Goal: Task Accomplishment & Management: Manage account settings

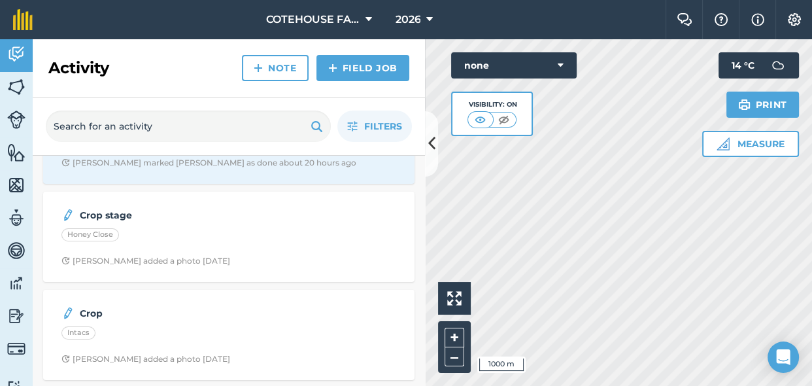
scroll to position [59, 0]
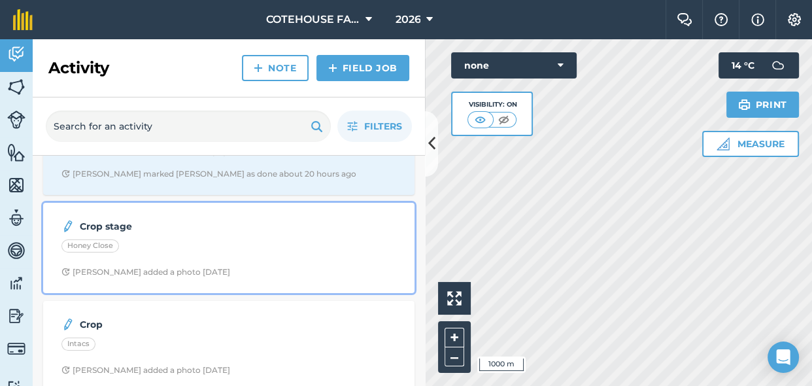
click at [95, 242] on div "Honey Close" at bounding box center [90, 245] width 58 height 13
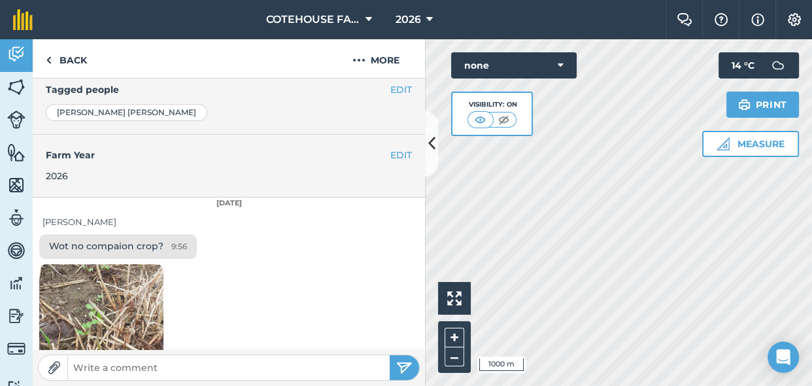
scroll to position [340, 0]
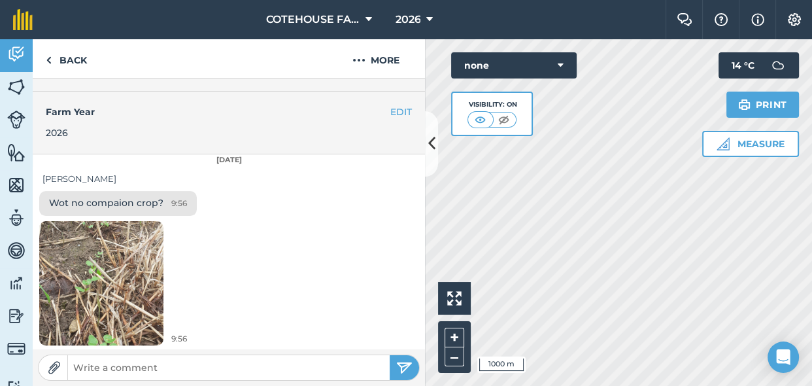
click at [105, 277] on img at bounding box center [101, 282] width 124 height 269
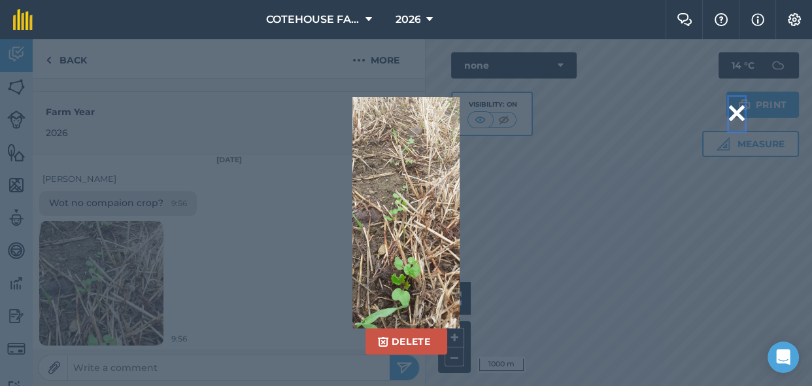
click at [735, 109] on button at bounding box center [737, 113] width 16 height 33
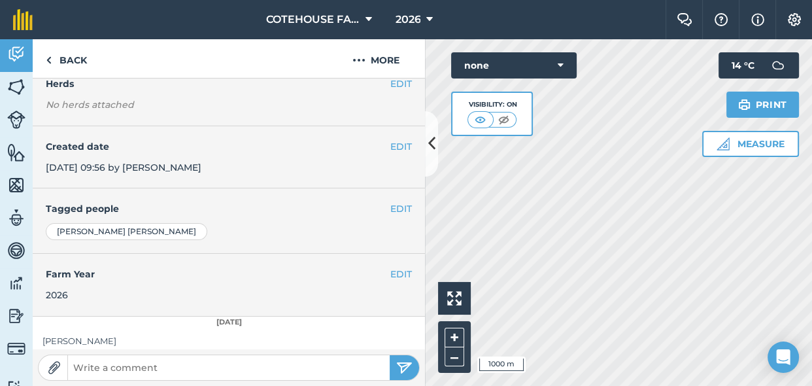
scroll to position [0, 0]
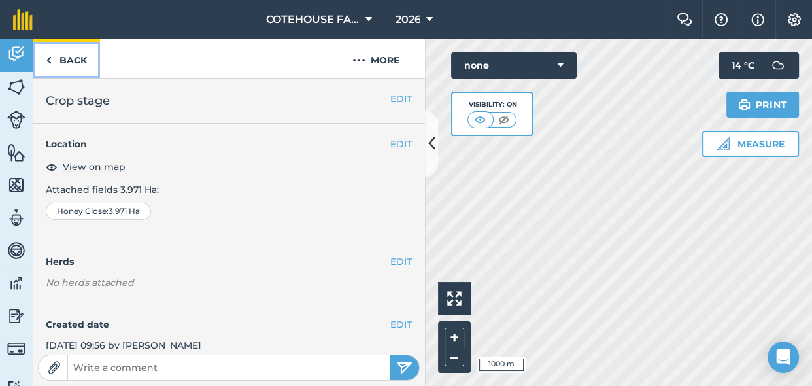
click at [56, 59] on link "Back" at bounding box center [66, 58] width 67 height 39
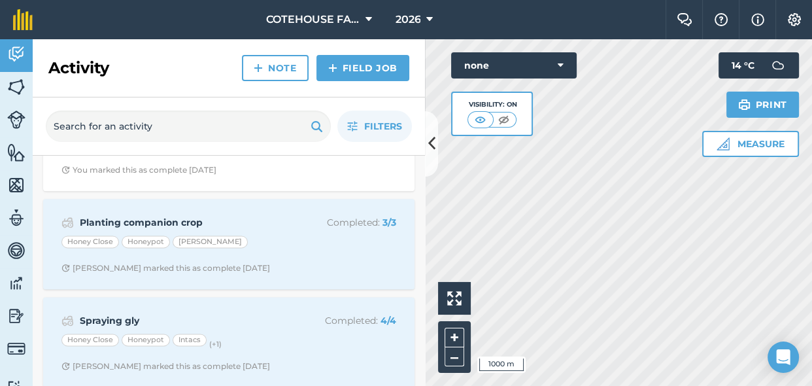
scroll to position [1616, 0]
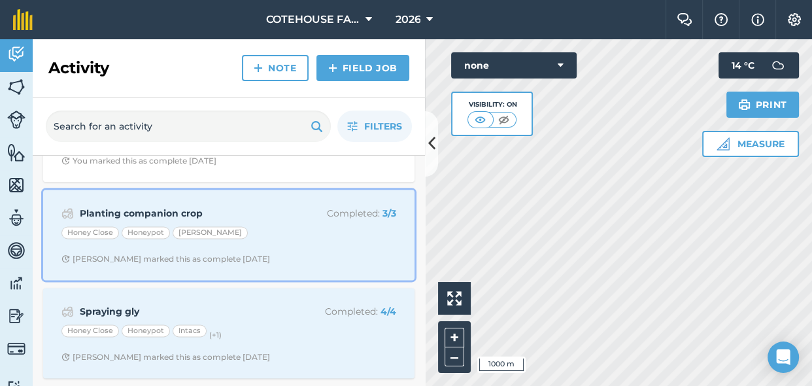
click at [258, 229] on div "Honey Close Honeypot [PERSON_NAME]" at bounding box center [228, 234] width 335 height 17
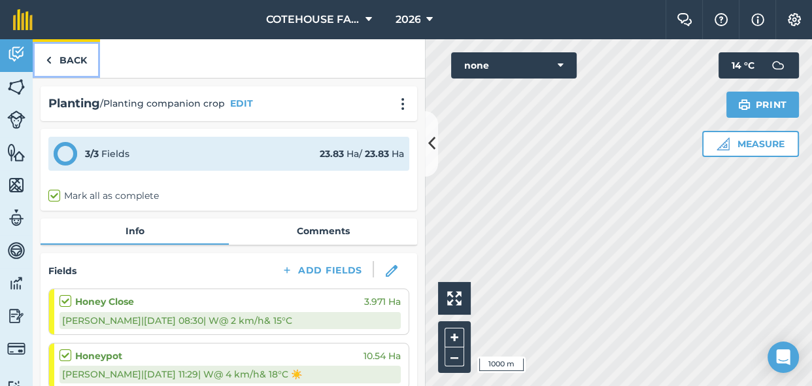
click at [76, 57] on link "Back" at bounding box center [66, 58] width 67 height 39
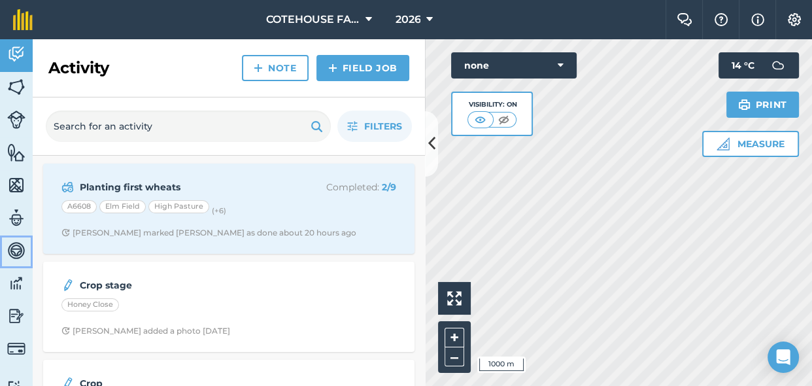
click at [14, 251] on img at bounding box center [16, 251] width 18 height 20
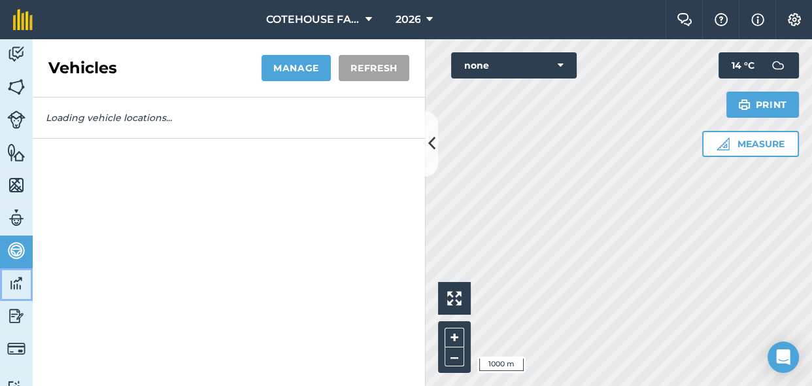
click at [15, 290] on img at bounding box center [16, 283] width 18 height 20
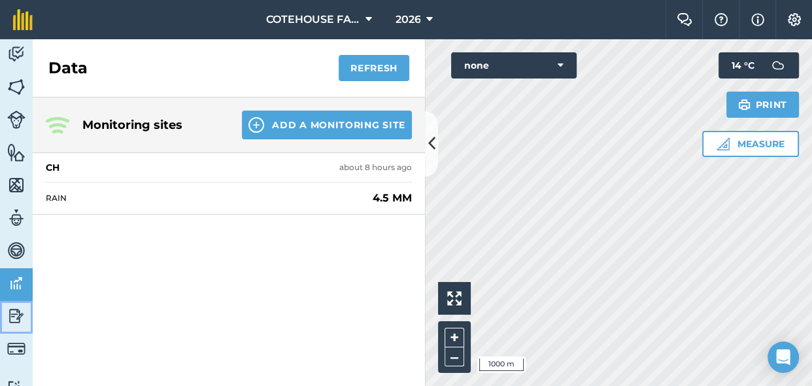
click at [16, 310] on img at bounding box center [16, 316] width 18 height 20
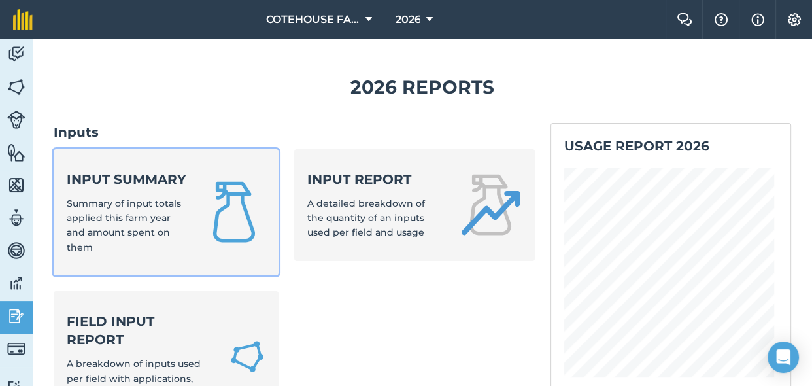
click at [151, 222] on span "Summary of input totals applied this farm year and amount spent on them" at bounding box center [124, 225] width 114 height 56
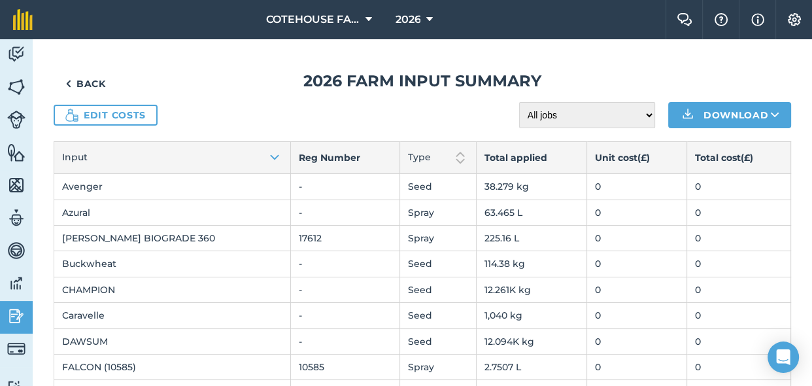
click at [205, 252] on td "Buckwheat" at bounding box center [172, 263] width 237 height 25
click at [605, 189] on td "0" at bounding box center [636, 186] width 99 height 25
click at [596, 188] on td "0" at bounding box center [636, 186] width 99 height 25
click at [125, 117] on link "Edit costs" at bounding box center [106, 115] width 104 height 21
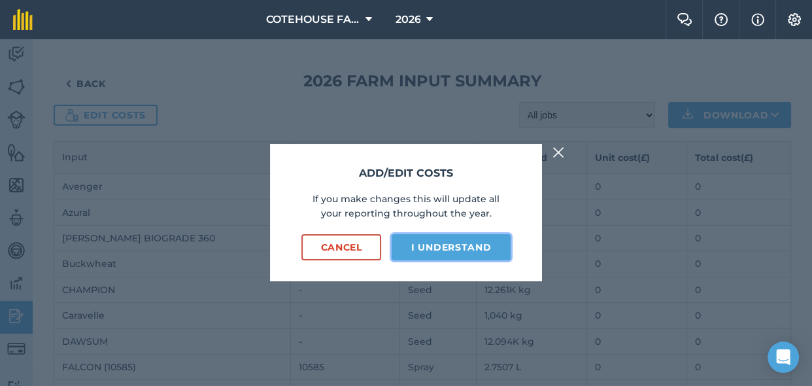
click at [480, 249] on button "I understand" at bounding box center [451, 247] width 119 height 26
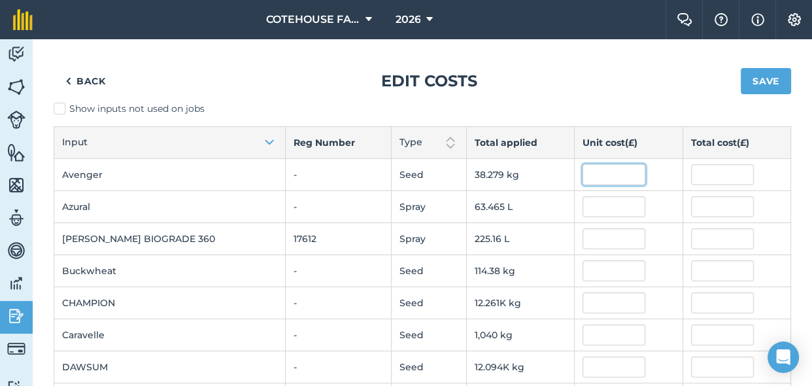
click at [598, 175] on input "text" at bounding box center [614, 174] width 63 height 21
type input "32.72"
type input "1,252.4794893600001"
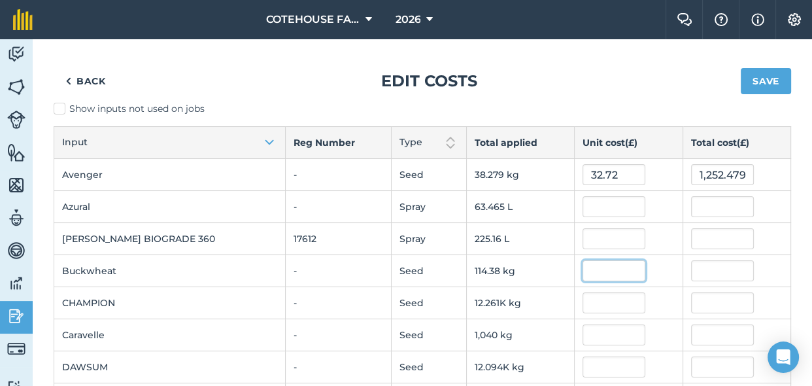
click at [599, 269] on input "text" at bounding box center [614, 270] width 63 height 21
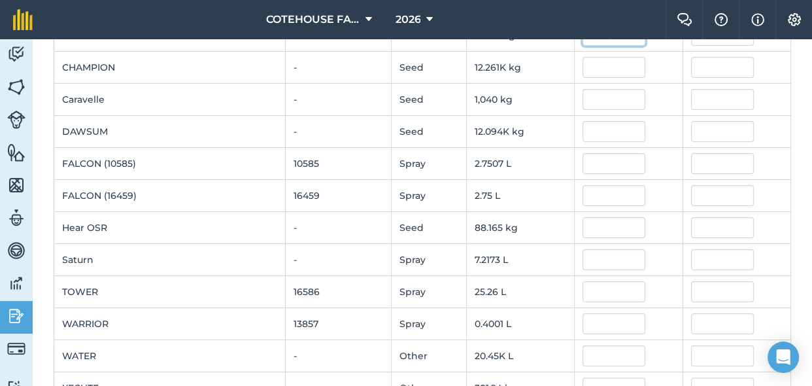
scroll to position [237, 0]
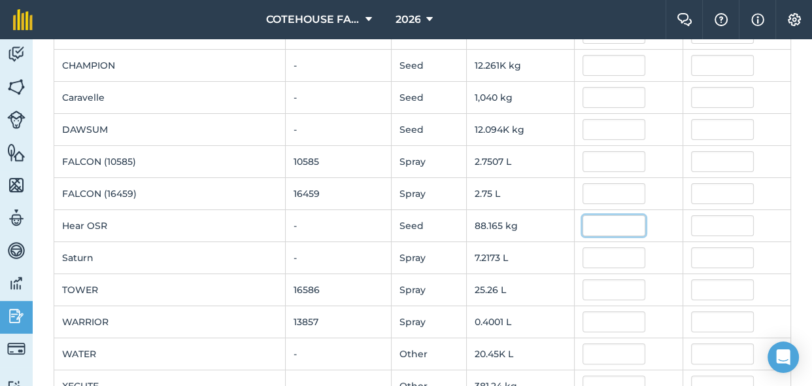
type input "2.1"
type input "240.188907"
click at [594, 225] on input "text" at bounding box center [614, 225] width 63 height 21
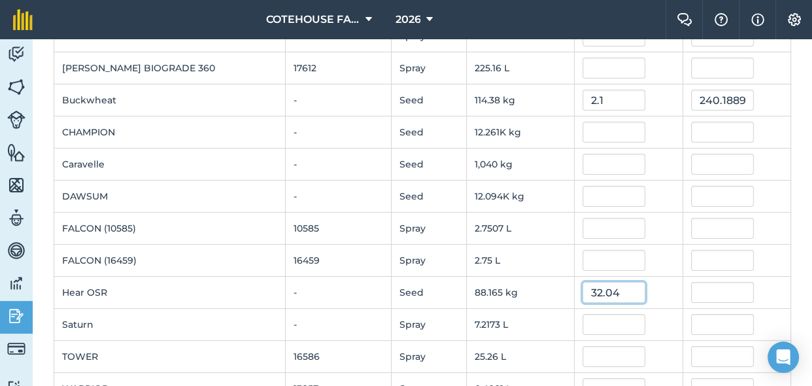
scroll to position [178, 0]
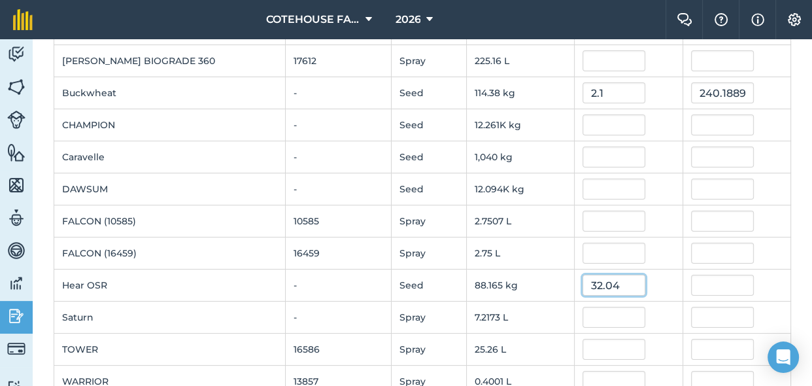
type input "32.04"
type input "2,824.7928228"
click at [615, 341] on input "text" at bounding box center [614, 349] width 63 height 21
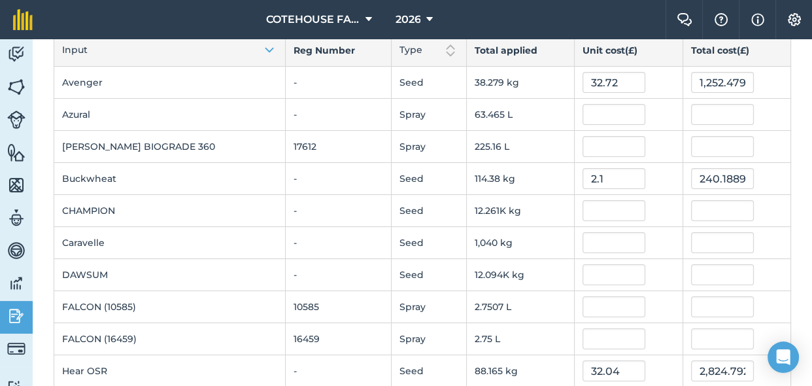
scroll to position [0, 0]
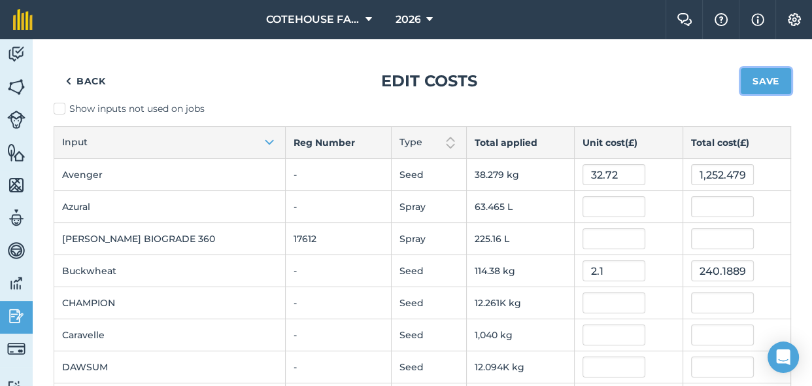
click at [762, 75] on button "Save" at bounding box center [766, 81] width 50 height 26
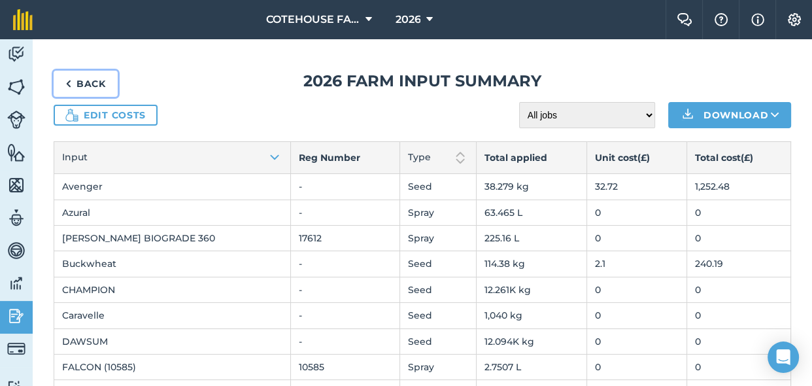
click at [90, 78] on link "Back" at bounding box center [86, 84] width 64 height 26
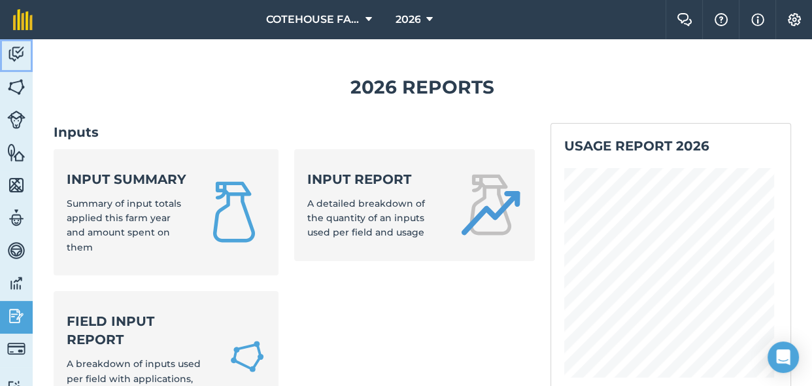
click at [18, 52] on img at bounding box center [16, 54] width 18 height 20
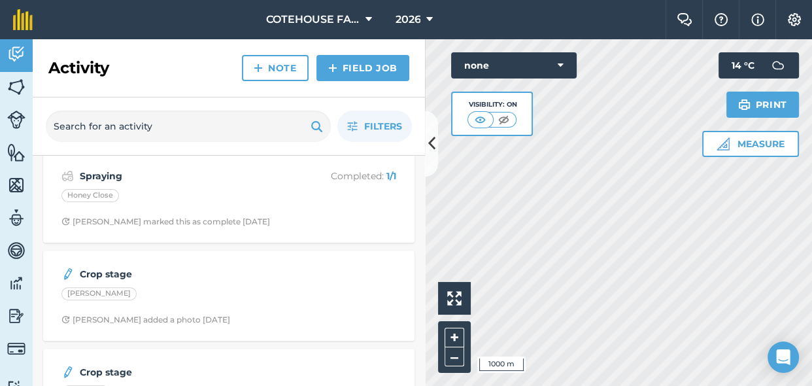
scroll to position [475, 0]
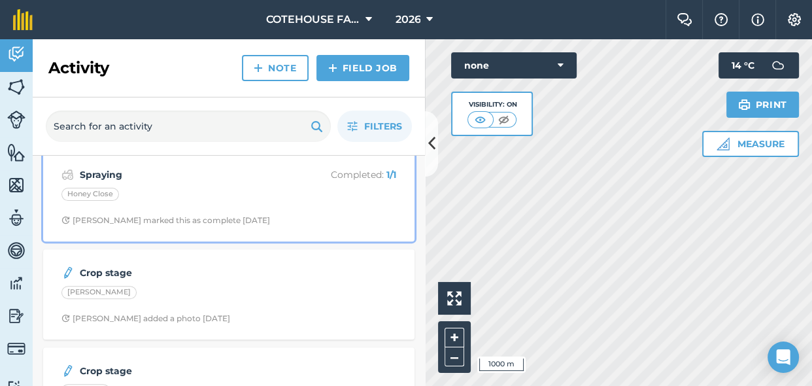
click at [183, 194] on div "Honey Close" at bounding box center [228, 196] width 335 height 17
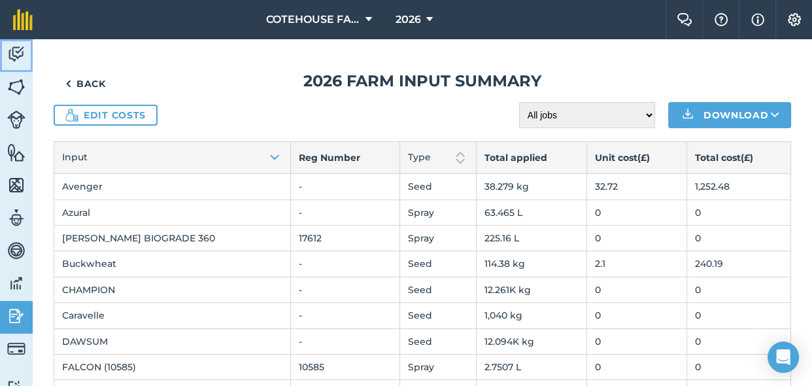
click at [16, 51] on img at bounding box center [16, 54] width 18 height 20
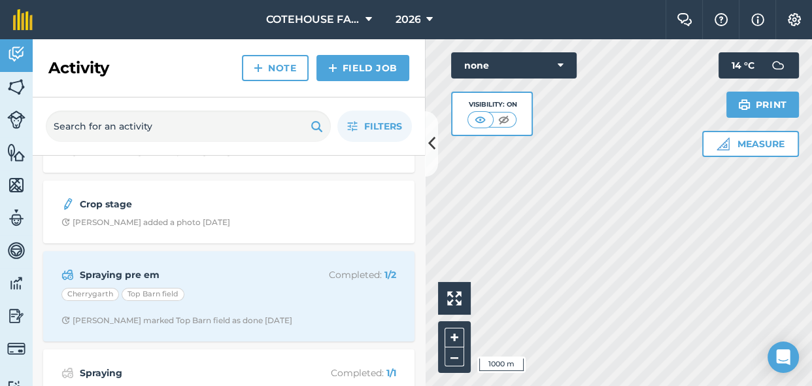
scroll to position [356, 0]
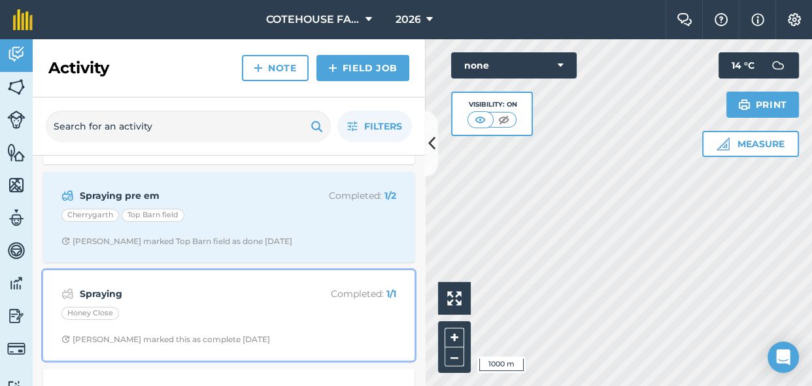
click at [99, 311] on div "Honey Close" at bounding box center [90, 313] width 58 height 13
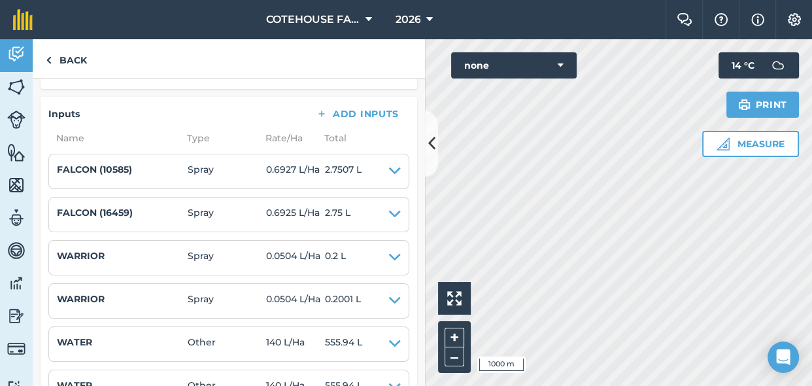
scroll to position [297, 0]
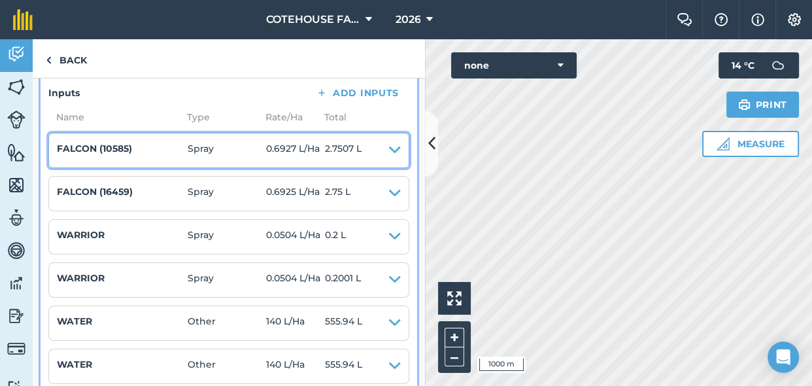
click at [389, 146] on icon at bounding box center [395, 150] width 12 height 18
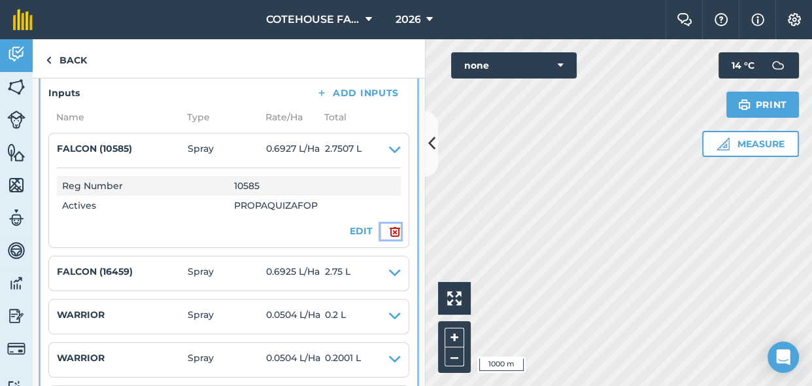
click at [389, 229] on img at bounding box center [395, 232] width 12 height 16
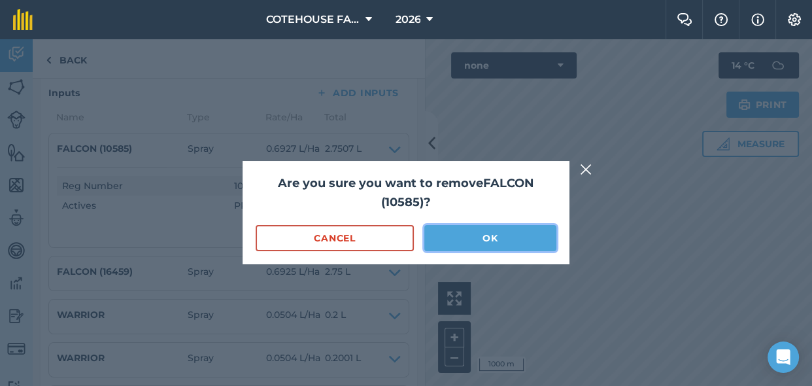
click at [458, 242] on button "OK" at bounding box center [490, 238] width 132 height 26
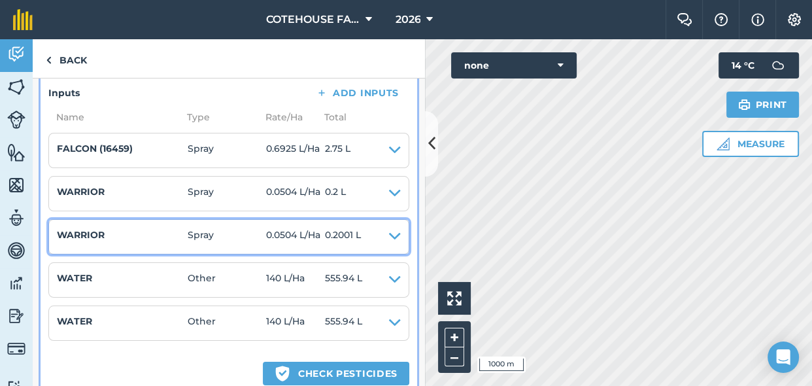
click at [389, 231] on icon at bounding box center [395, 237] width 12 height 18
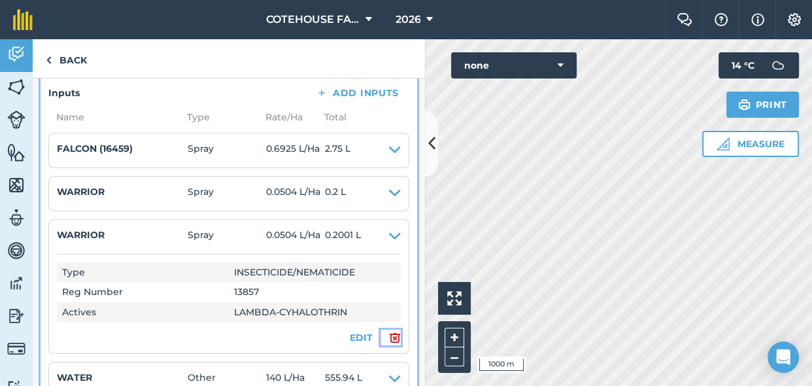
click at [389, 335] on img at bounding box center [395, 338] width 12 height 16
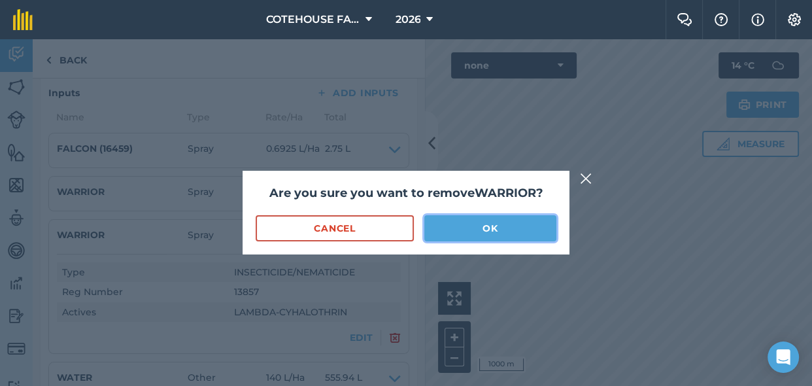
click at [483, 229] on button "OK" at bounding box center [490, 228] width 132 height 26
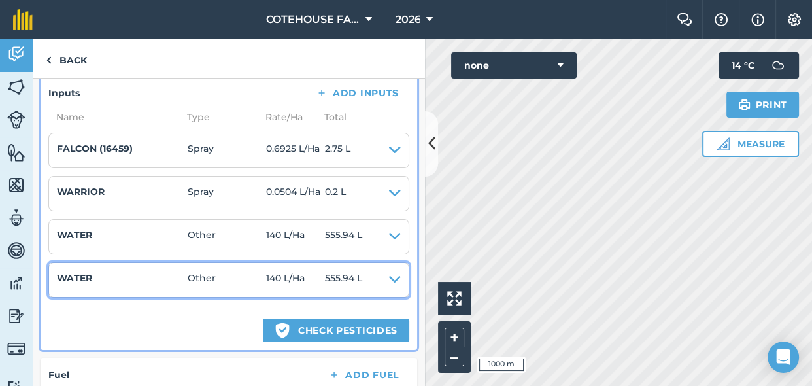
click at [389, 273] on icon at bounding box center [395, 280] width 12 height 18
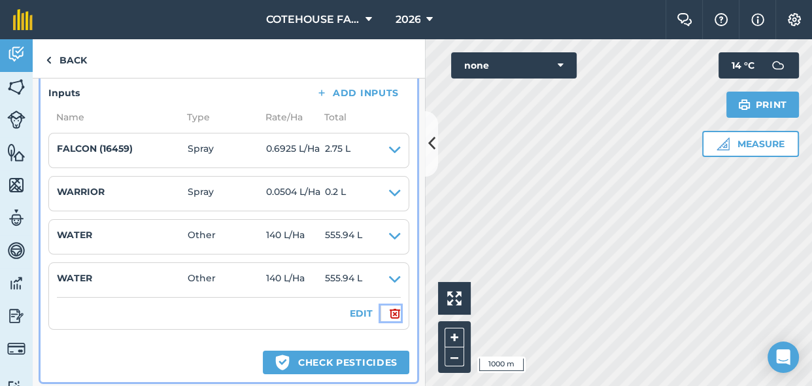
click at [389, 315] on img at bounding box center [395, 313] width 12 height 16
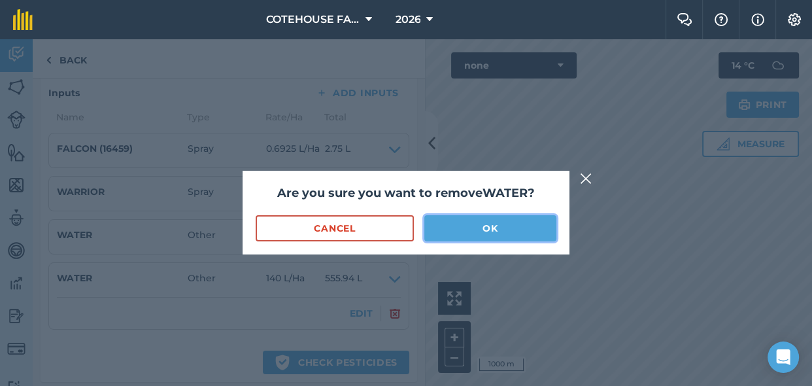
click at [465, 222] on button "OK" at bounding box center [490, 228] width 132 height 26
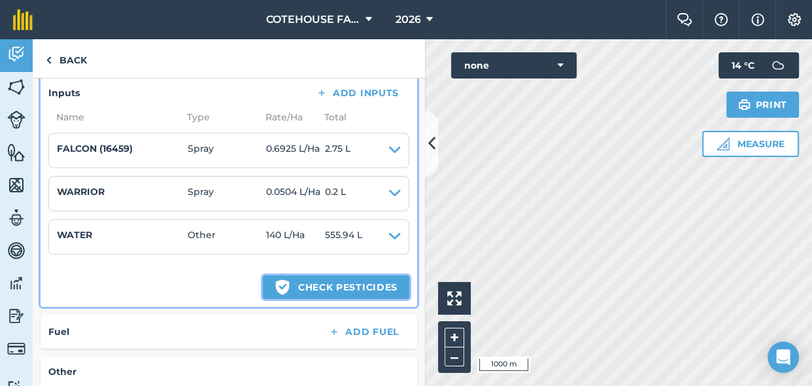
click at [292, 280] on button "Green shield with white tick Check pesticides" at bounding box center [336, 287] width 146 height 24
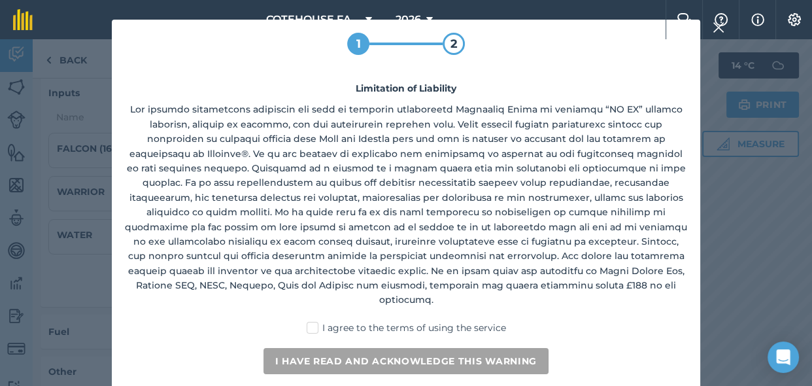
click at [311, 321] on label "I agree to the terms of using the service" at bounding box center [406, 328] width 199 height 14
click at [406, 321] on input "I agree to the terms of using the service" at bounding box center [410, 325] width 8 height 8
checkbox input "true"
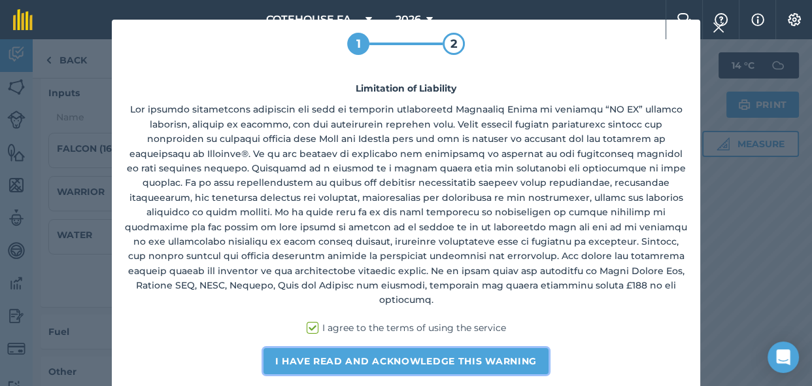
click at [335, 348] on button "I have read and acknowledge this warning" at bounding box center [405, 361] width 285 height 26
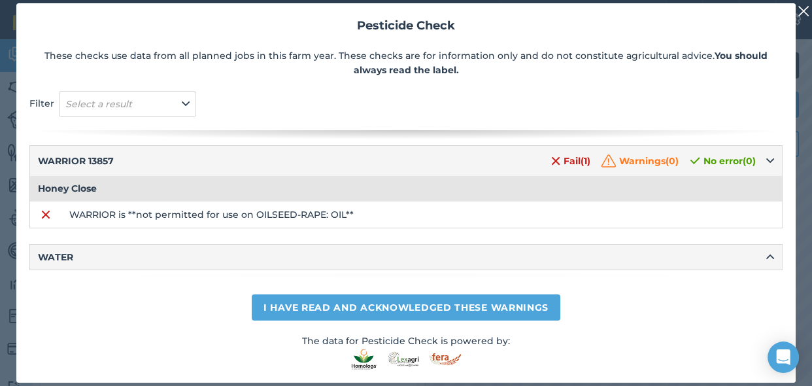
scroll to position [86, 0]
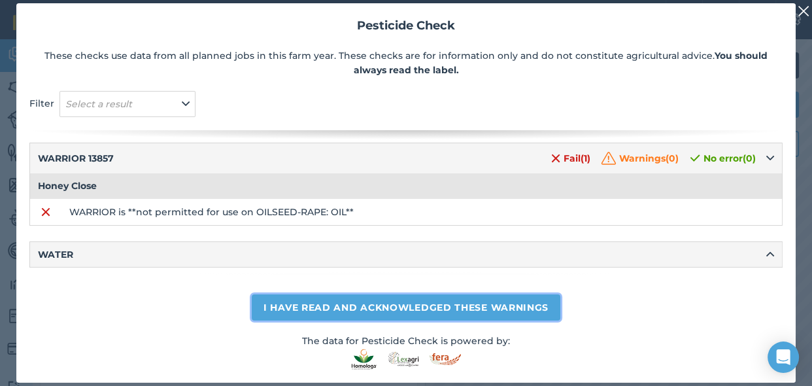
click at [379, 299] on button "I have read and acknowledged these warnings" at bounding box center [406, 307] width 309 height 26
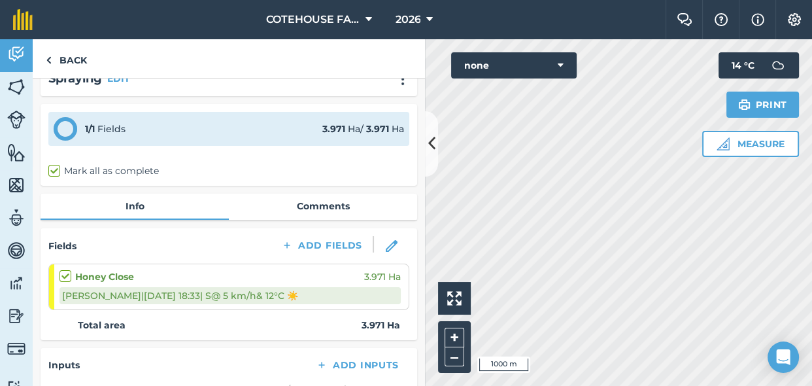
scroll to position [0, 0]
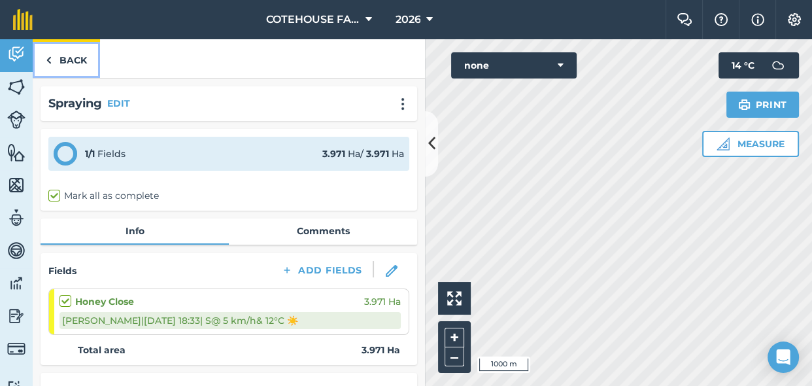
click at [55, 57] on link "Back" at bounding box center [66, 58] width 67 height 39
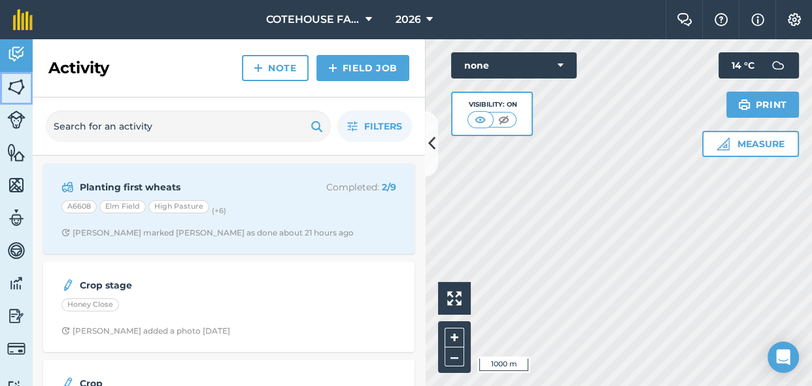
click at [13, 83] on img at bounding box center [16, 87] width 18 height 20
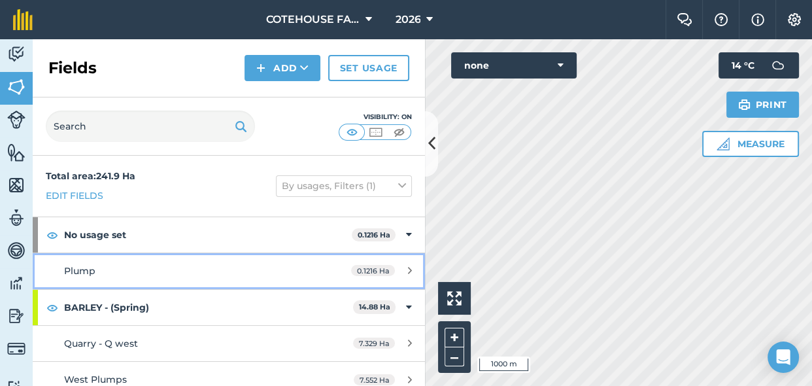
click at [301, 272] on link "Plump 0.1216 Ha" at bounding box center [229, 270] width 392 height 35
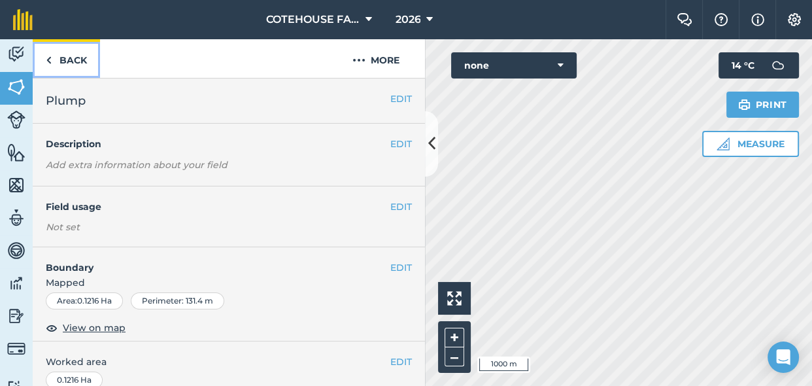
click at [67, 61] on link "Back" at bounding box center [66, 58] width 67 height 39
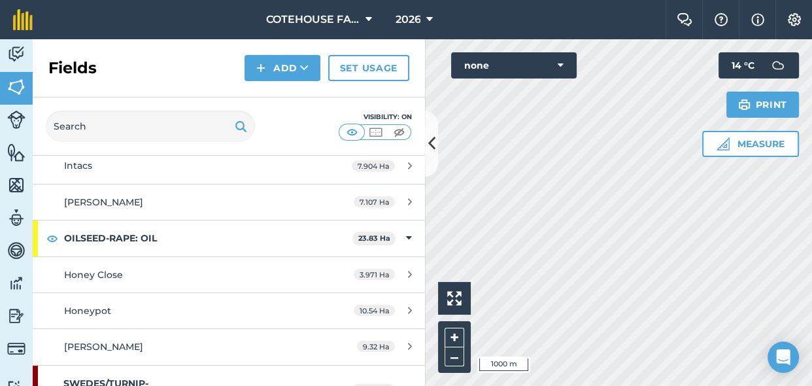
scroll to position [1010, 0]
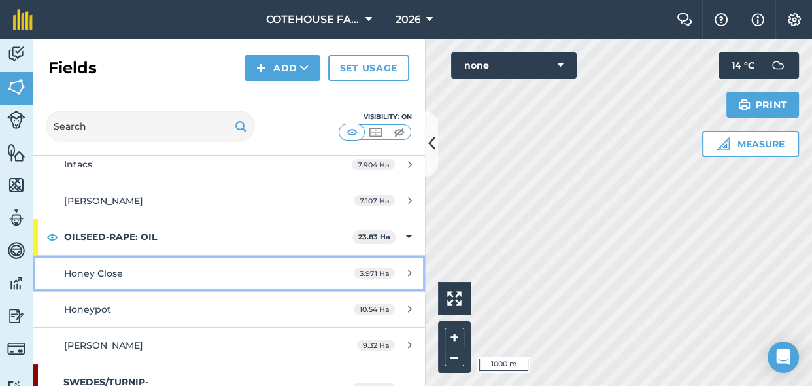
click at [143, 274] on div "Honey Close" at bounding box center [187, 273] width 246 height 14
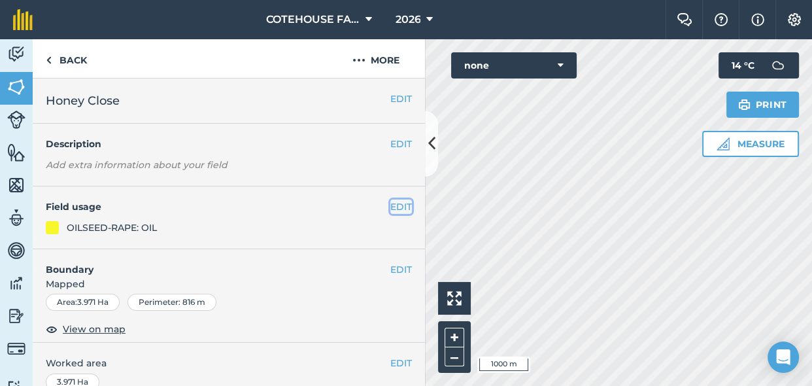
click at [395, 203] on button "EDIT" at bounding box center [401, 206] width 22 height 14
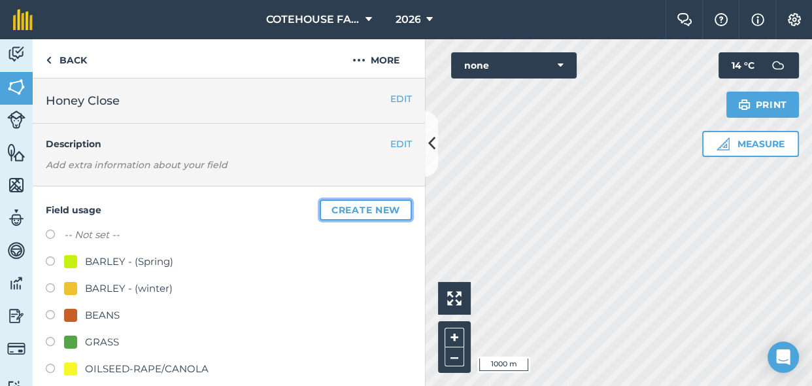
click at [363, 209] on button "Create new" at bounding box center [366, 209] width 92 height 21
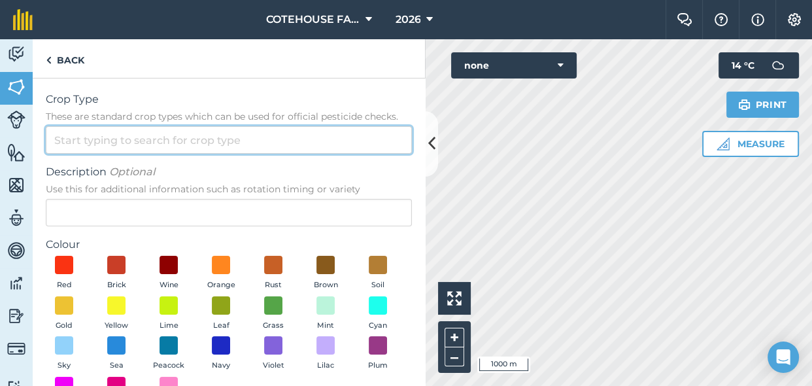
click at [269, 142] on input "Crop Type These are standard crop types which can be used for official pesticid…" at bounding box center [229, 139] width 366 height 27
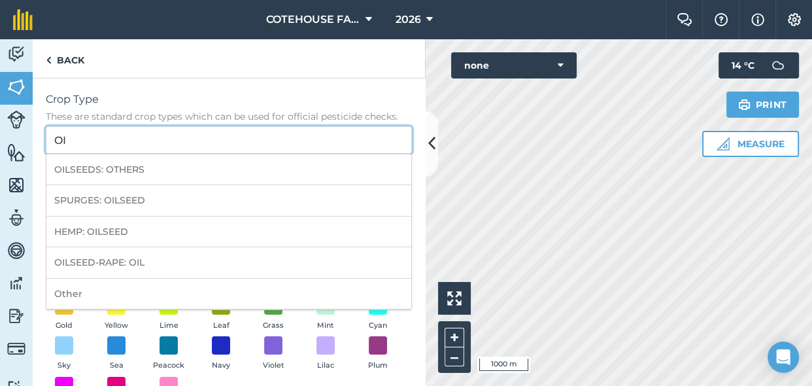
type input "O"
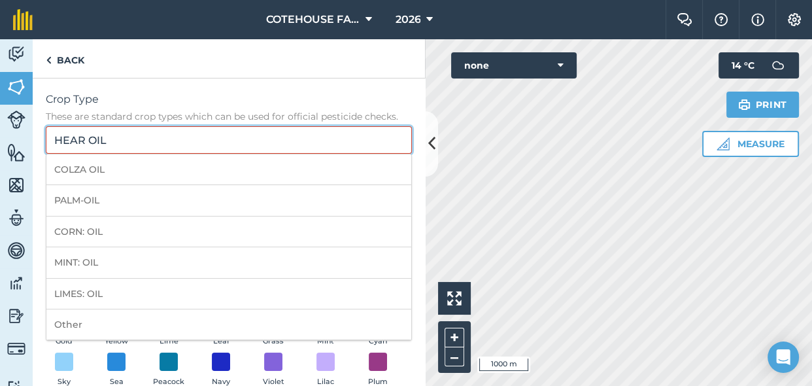
click at [134, 139] on input "HEAR OIL" at bounding box center [229, 139] width 366 height 27
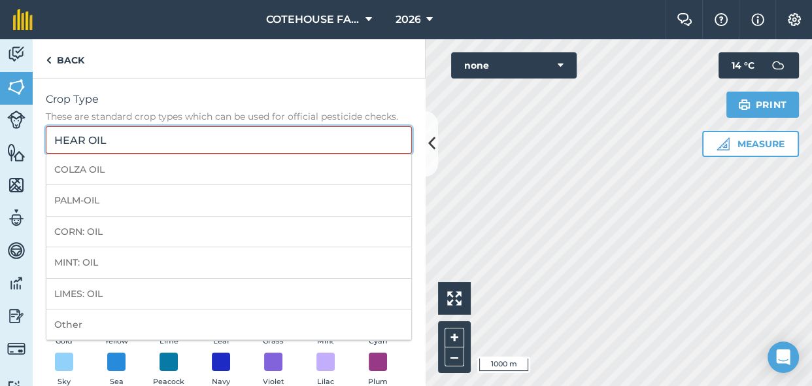
click at [134, 139] on input "HEAR OIL" at bounding box center [229, 139] width 366 height 27
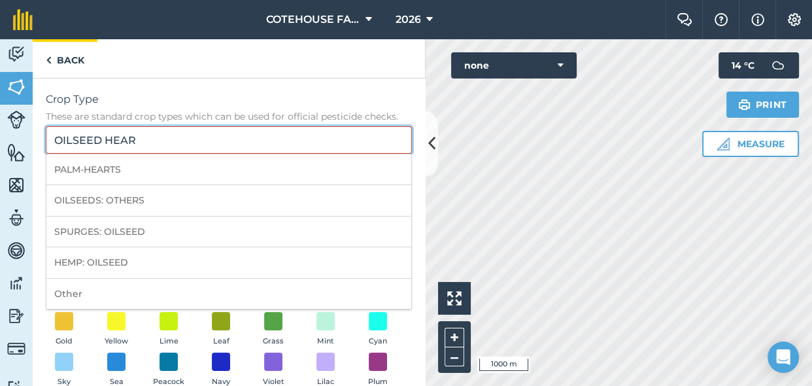
type input "OILSEED HEAR"
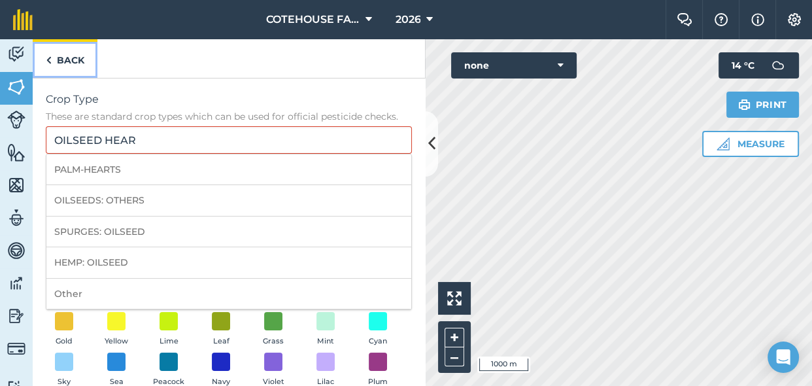
click at [72, 63] on link "Back" at bounding box center [65, 58] width 65 height 39
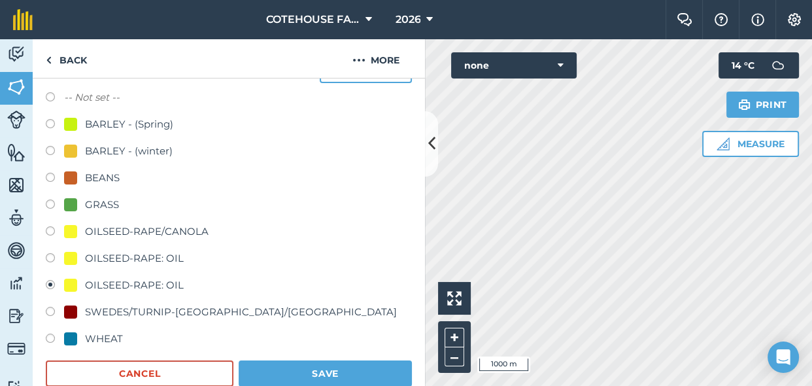
scroll to position [118, 0]
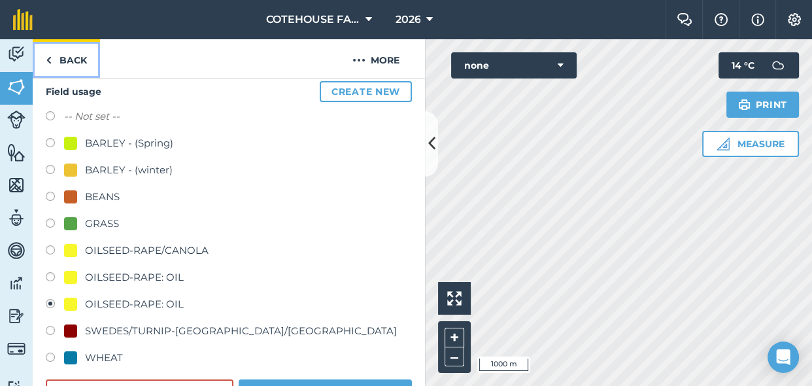
click at [62, 61] on link "Back" at bounding box center [66, 58] width 67 height 39
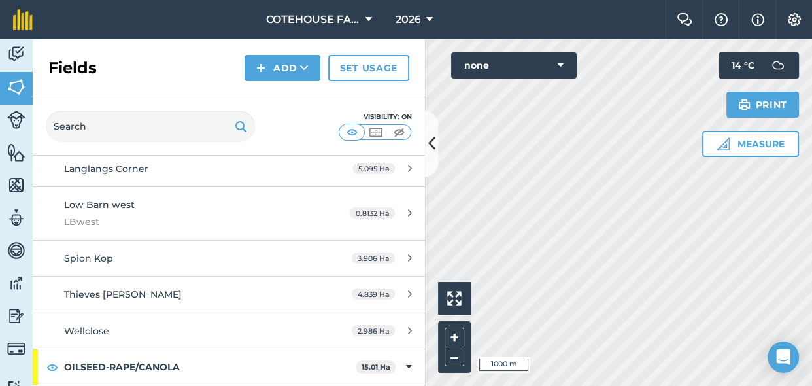
scroll to position [772, 0]
click at [464, 344] on div "Hello i 500 m + –" at bounding box center [618, 212] width 387 height 347
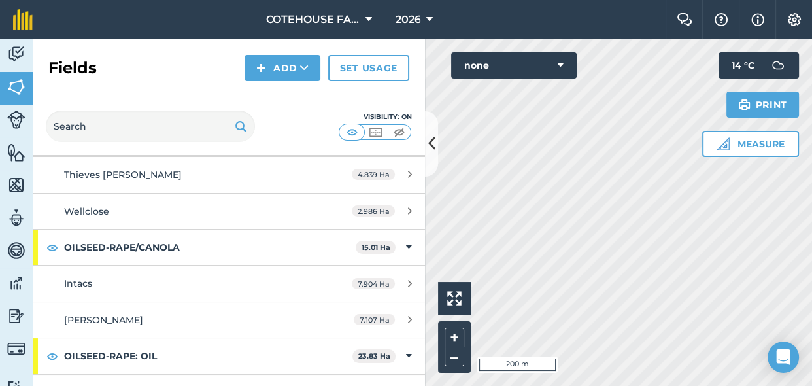
scroll to position [951, 0]
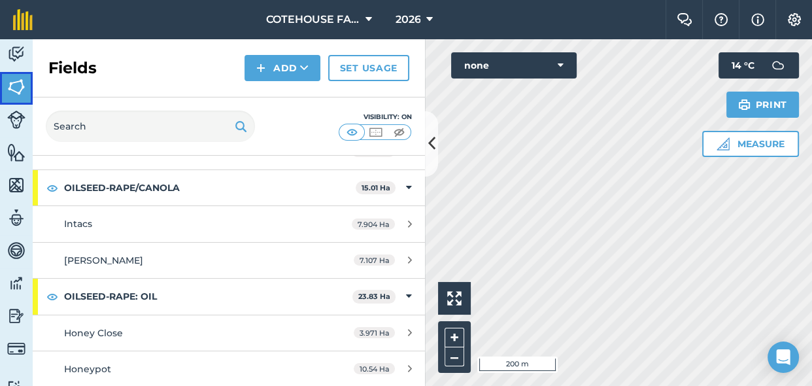
click at [13, 82] on img at bounding box center [16, 87] width 18 height 20
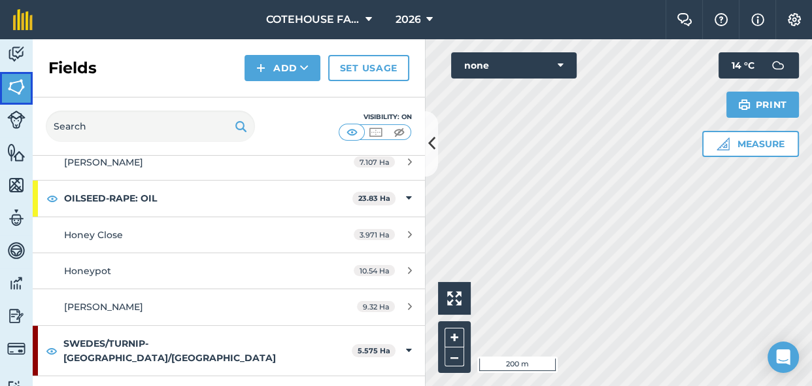
scroll to position [1070, 0]
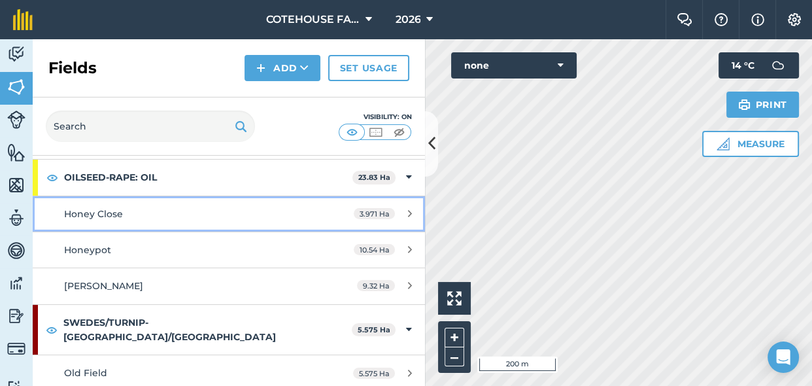
click at [135, 207] on div "Honey Close" at bounding box center [187, 214] width 246 height 14
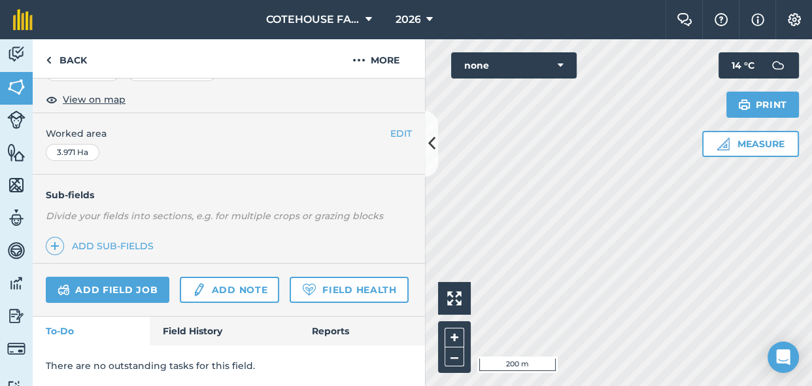
scroll to position [265, 0]
click at [197, 327] on link "Field History" at bounding box center [224, 330] width 148 height 29
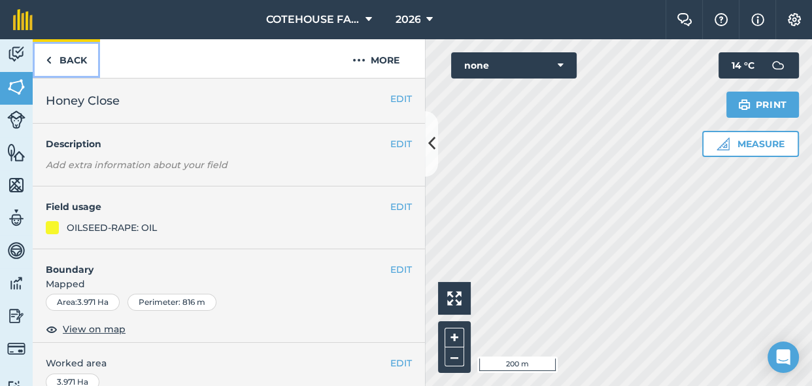
click at [65, 57] on link "Back" at bounding box center [66, 58] width 67 height 39
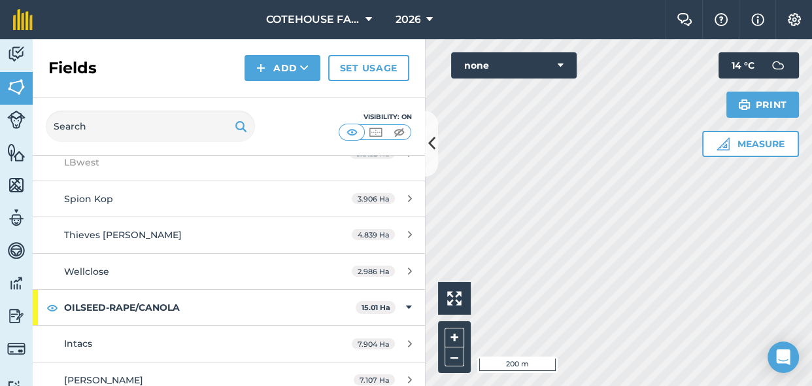
scroll to position [832, 0]
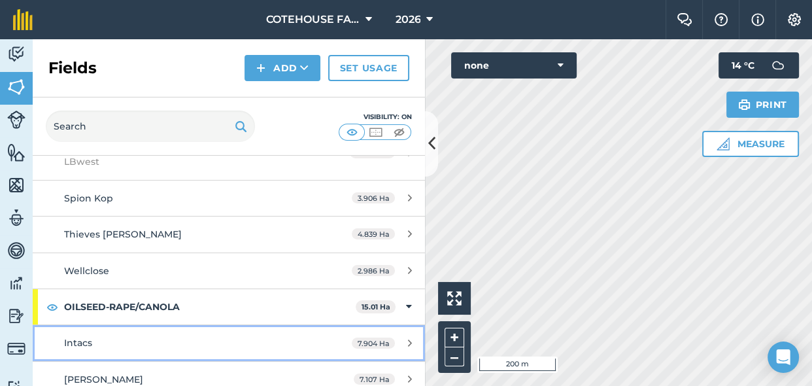
click at [118, 335] on div "Intacs" at bounding box center [187, 342] width 246 height 14
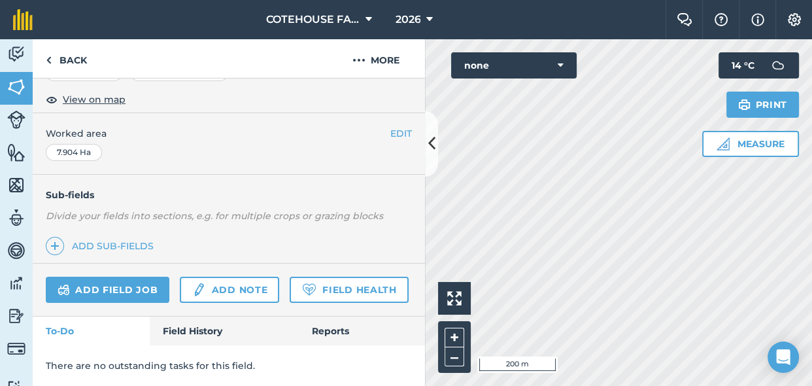
scroll to position [265, 0]
click at [196, 328] on link "Field History" at bounding box center [224, 330] width 148 height 29
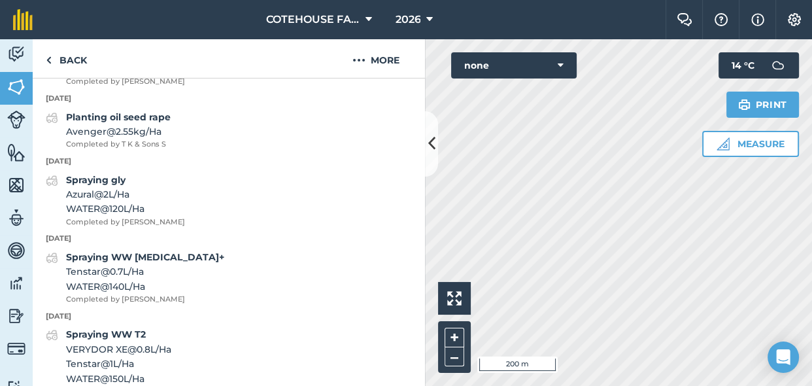
scroll to position [621, 0]
